Goal: Communication & Community: Answer question/provide support

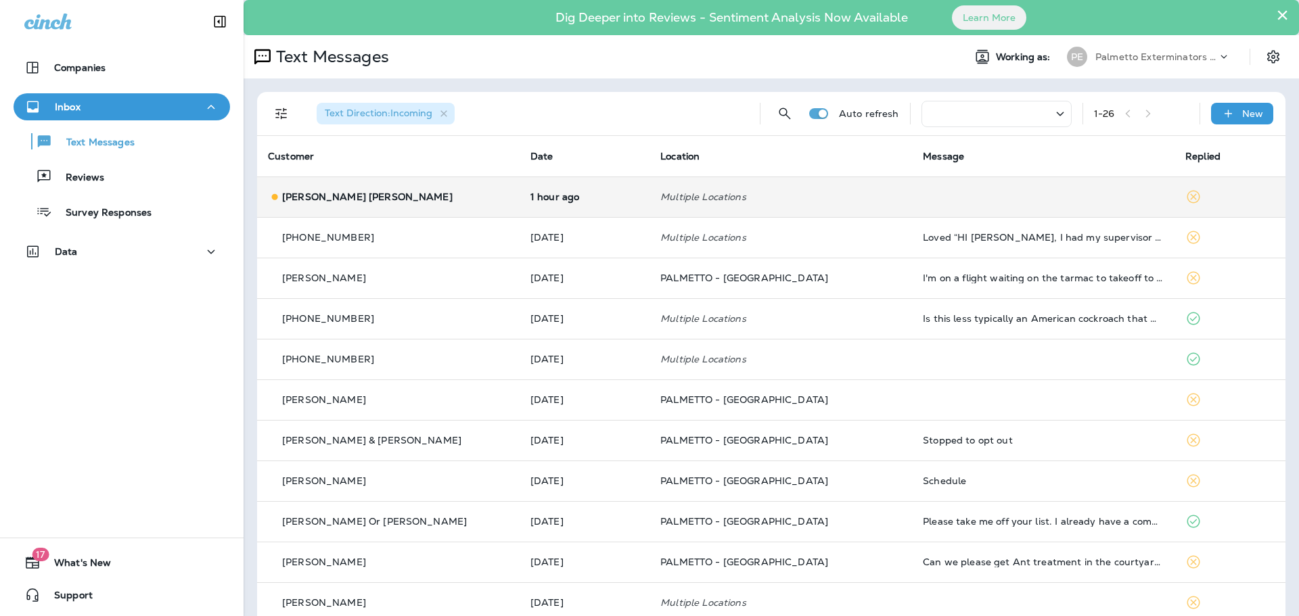
click at [309, 199] on p "[PERSON_NAME] [PERSON_NAME]" at bounding box center [367, 196] width 170 height 11
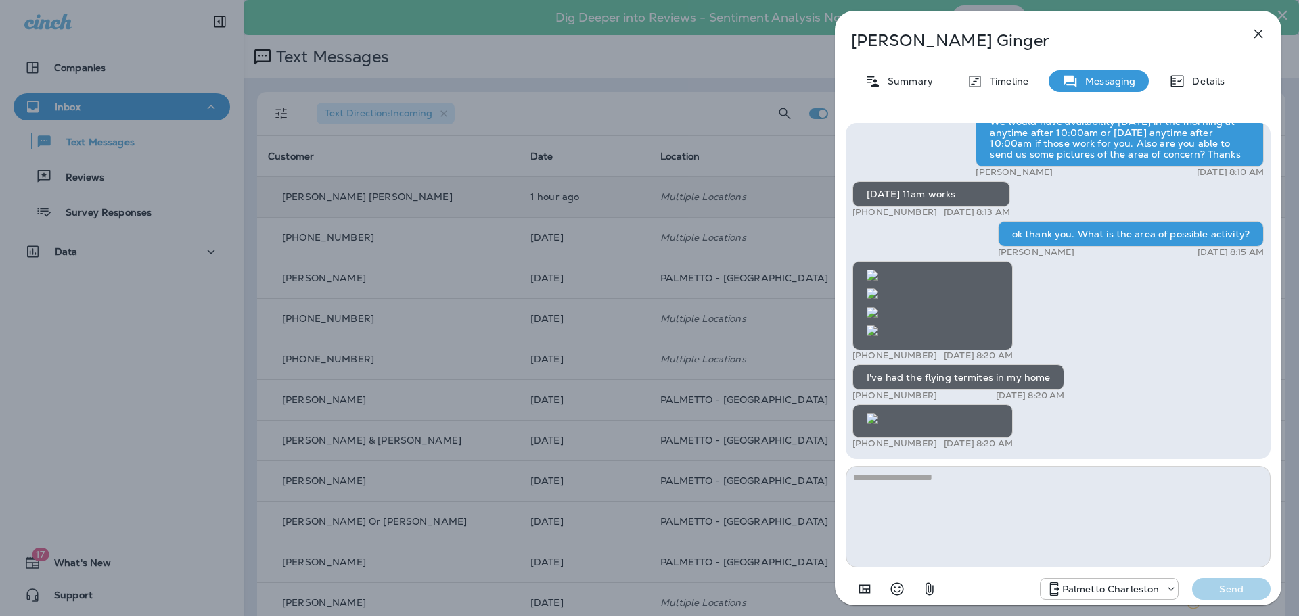
click at [878, 413] on img at bounding box center [872, 418] width 11 height 11
click at [947, 478] on textarea at bounding box center [1058, 516] width 425 height 101
type textarea "**********"
click at [1247, 587] on p "Send" at bounding box center [1231, 589] width 57 height 12
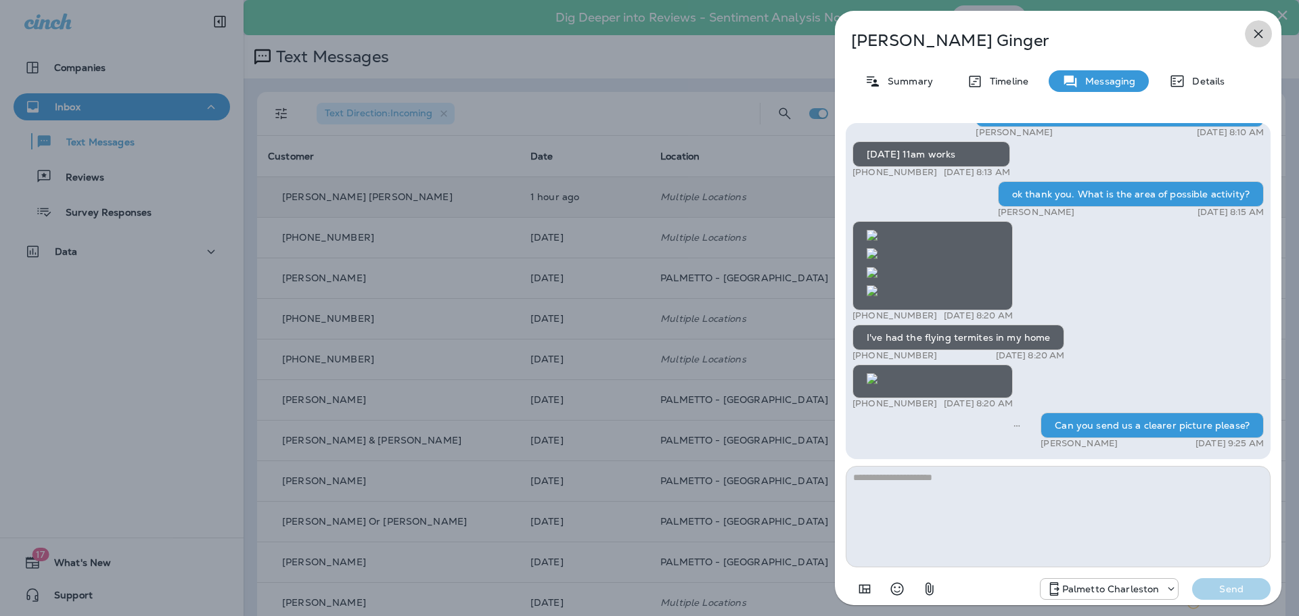
click at [1259, 31] on icon "button" at bounding box center [1258, 34] width 16 height 16
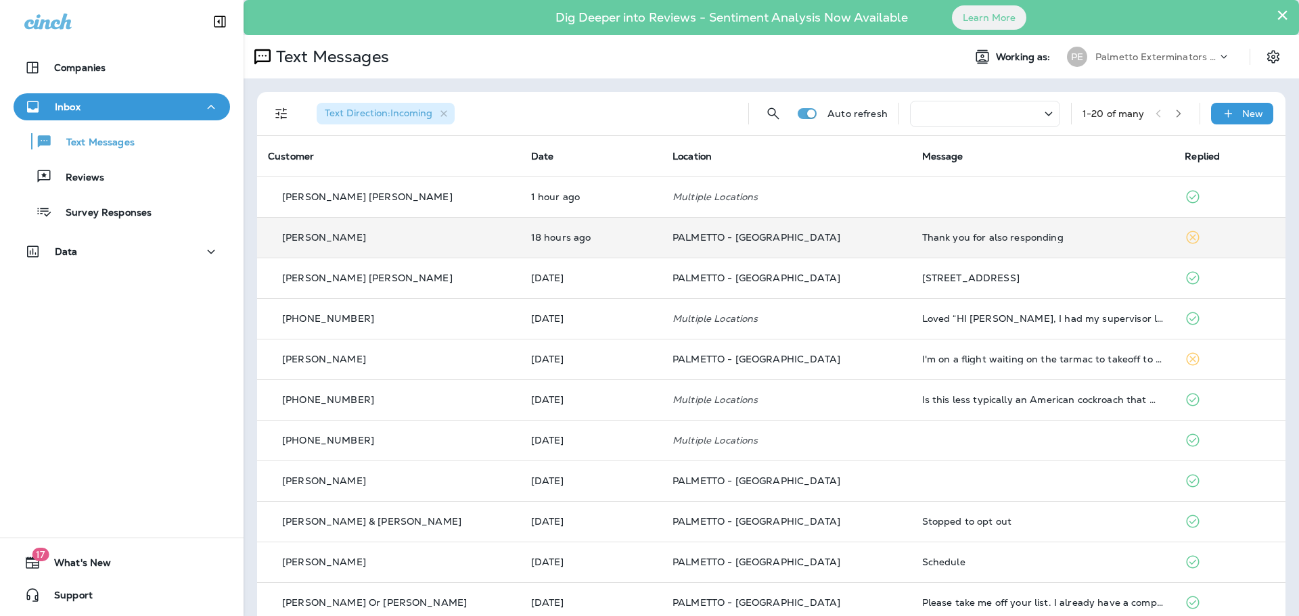
click at [322, 242] on p "[PERSON_NAME]" at bounding box center [324, 237] width 84 height 11
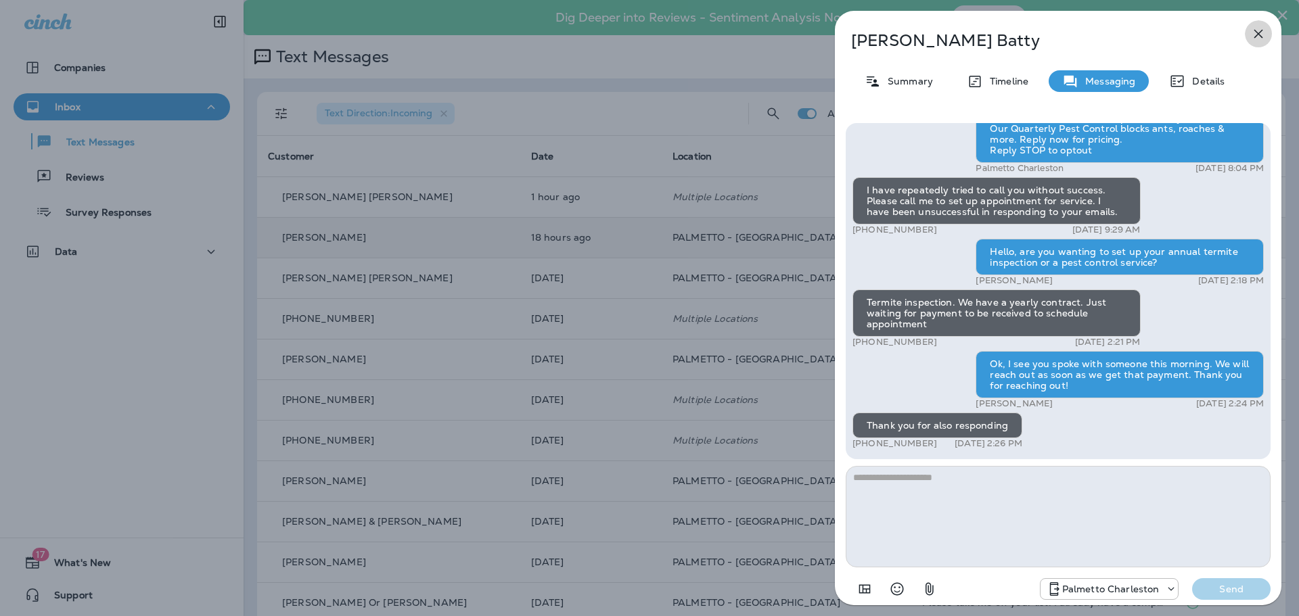
click at [1262, 32] on icon "button" at bounding box center [1258, 34] width 16 height 16
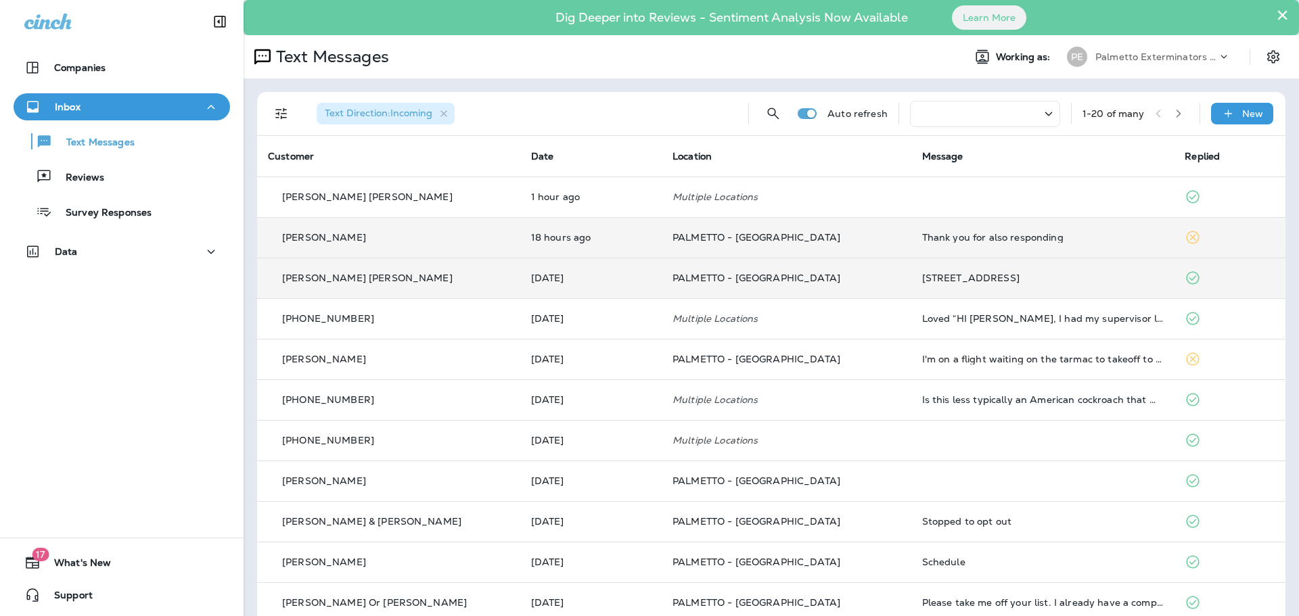
click at [317, 283] on p "[PERSON_NAME] [PERSON_NAME]" at bounding box center [367, 278] width 170 height 11
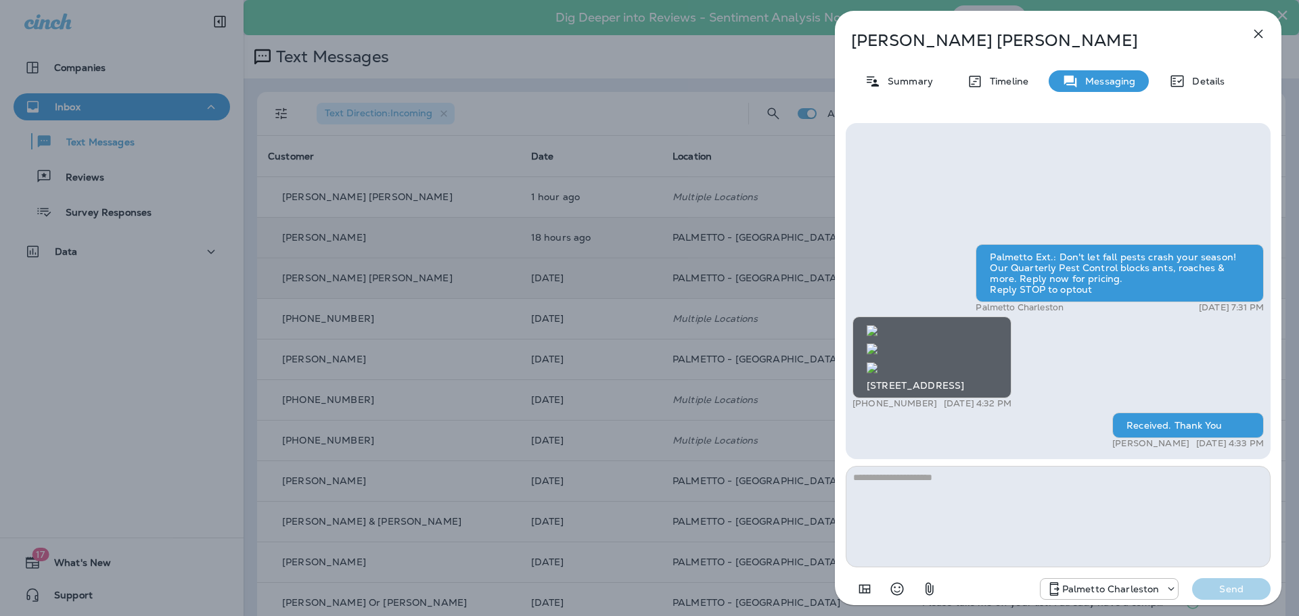
scroll to position [-589, 0]
click at [878, 355] on img at bounding box center [872, 349] width 11 height 11
click at [1260, 32] on icon "button" at bounding box center [1258, 34] width 9 height 9
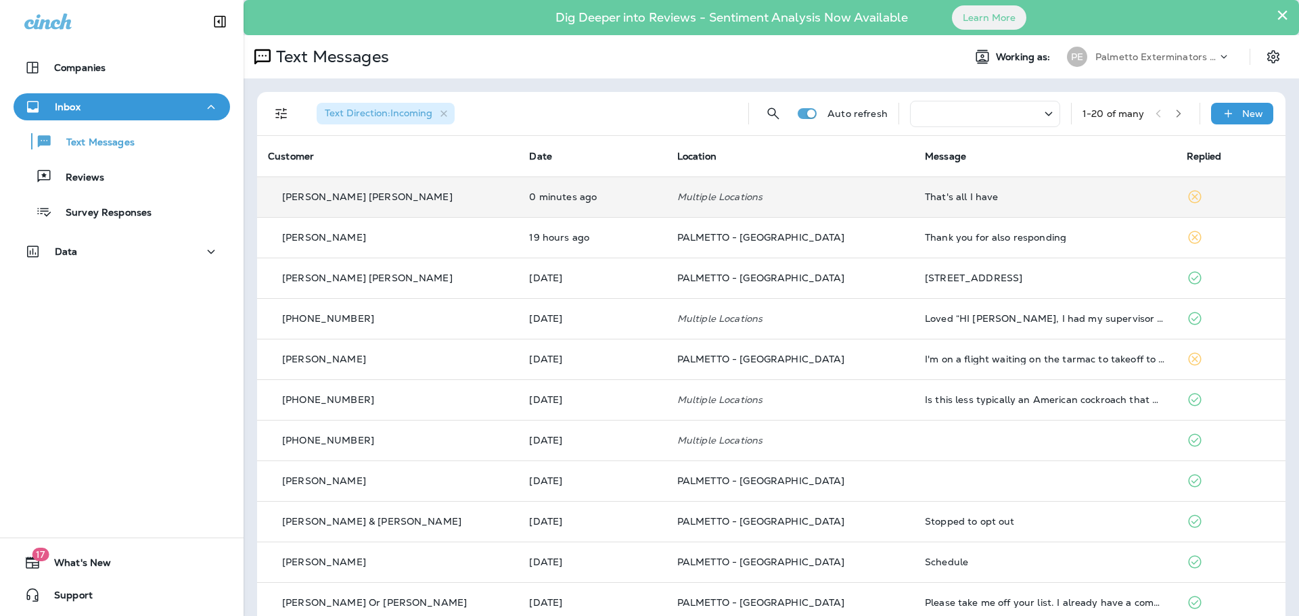
click at [326, 196] on p "[PERSON_NAME] [PERSON_NAME]" at bounding box center [367, 196] width 170 height 11
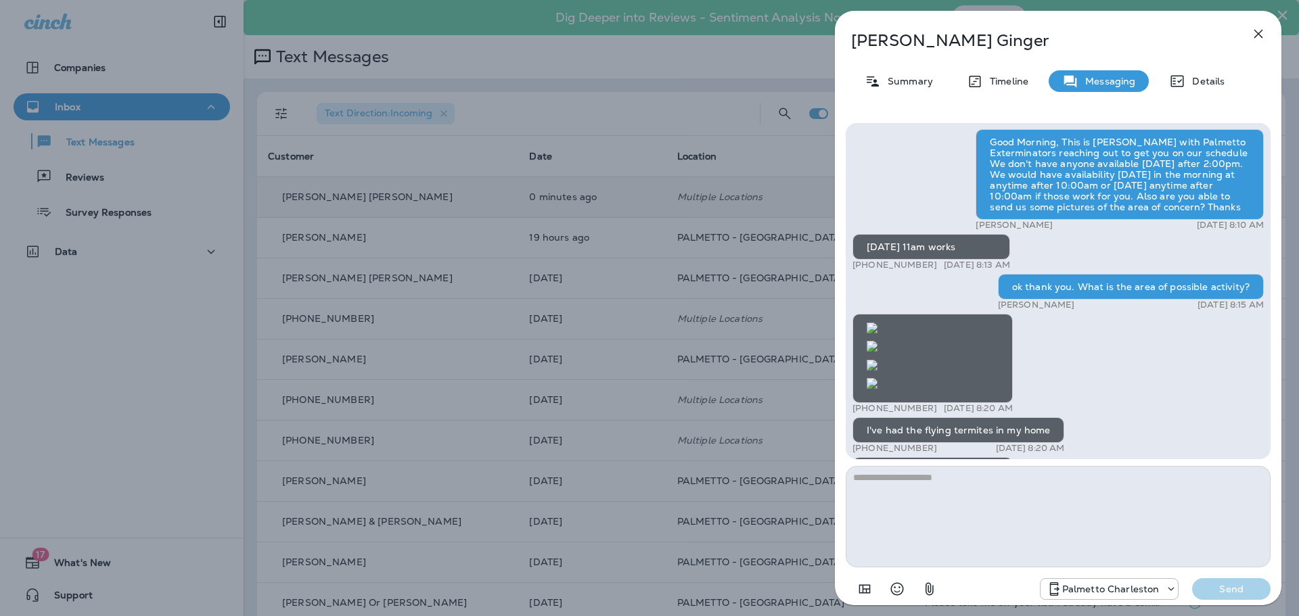
scroll to position [-589, 0]
click at [878, 378] on img at bounding box center [872, 383] width 11 height 11
click at [1257, 35] on icon "button" at bounding box center [1258, 34] width 9 height 9
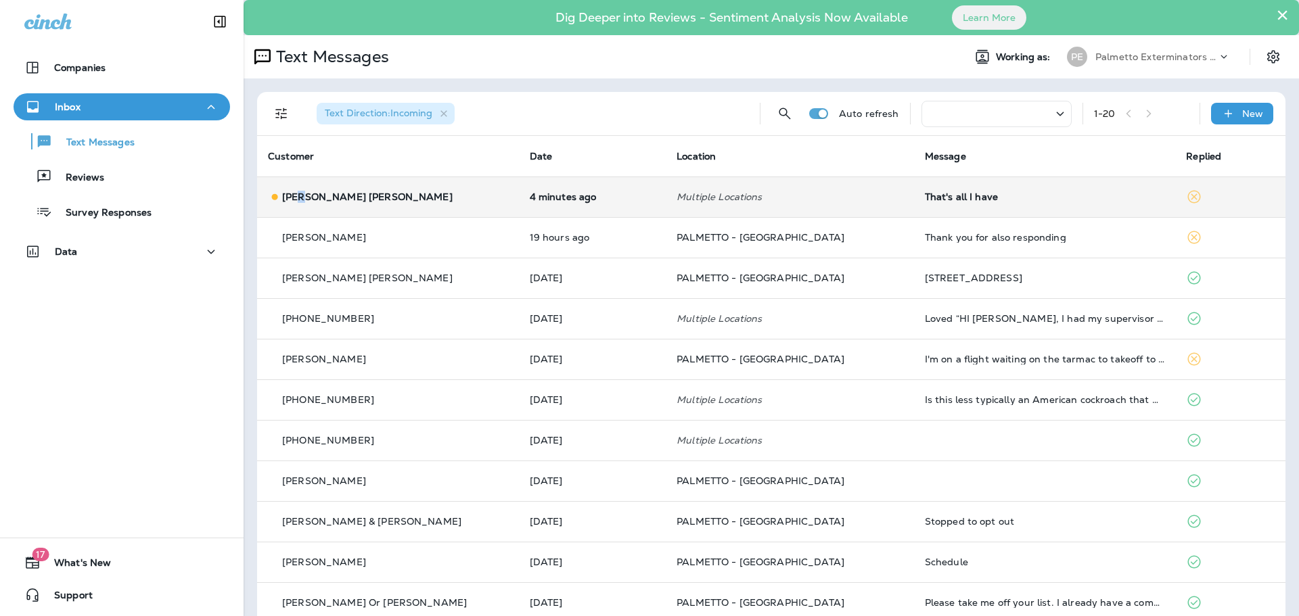
click at [302, 198] on p "[PERSON_NAME] [PERSON_NAME]" at bounding box center [367, 196] width 170 height 11
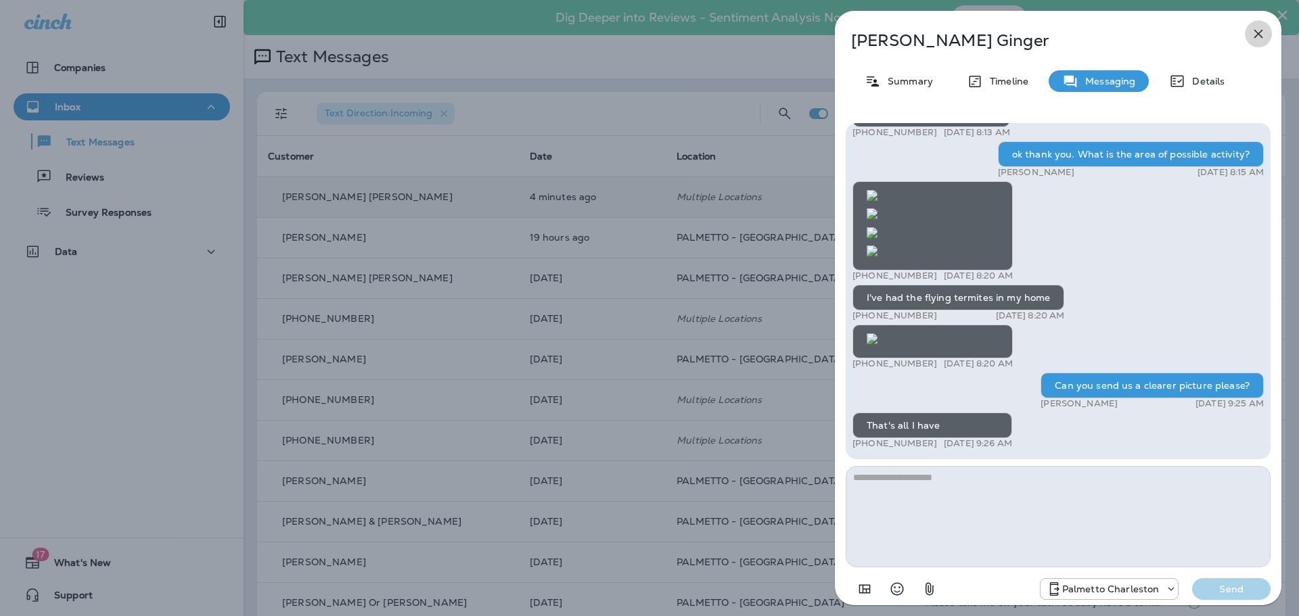
click at [1255, 36] on icon "button" at bounding box center [1258, 34] width 16 height 16
